Goal: Task Accomplishment & Management: Manage account settings

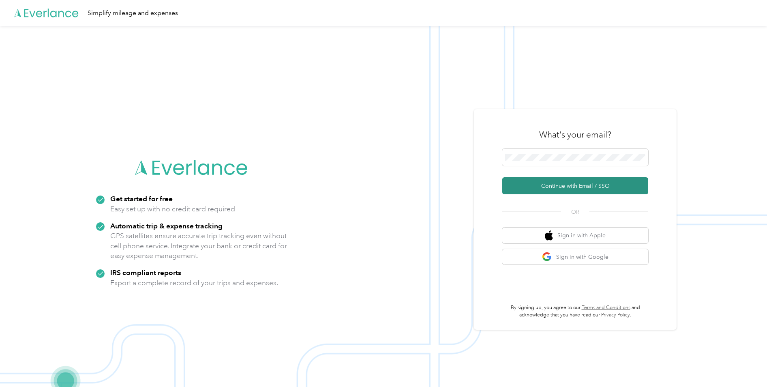
click at [554, 182] on button "Continue with Email / SSO" at bounding box center [575, 185] width 146 height 17
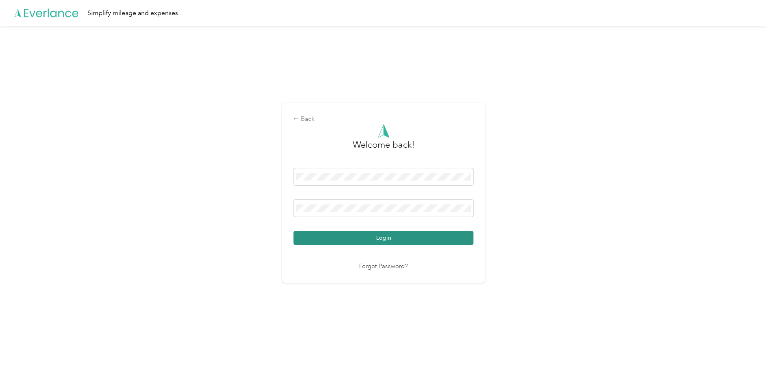
click at [397, 235] on button "Login" at bounding box center [383, 238] width 180 height 14
